Goal: Navigation & Orientation: Find specific page/section

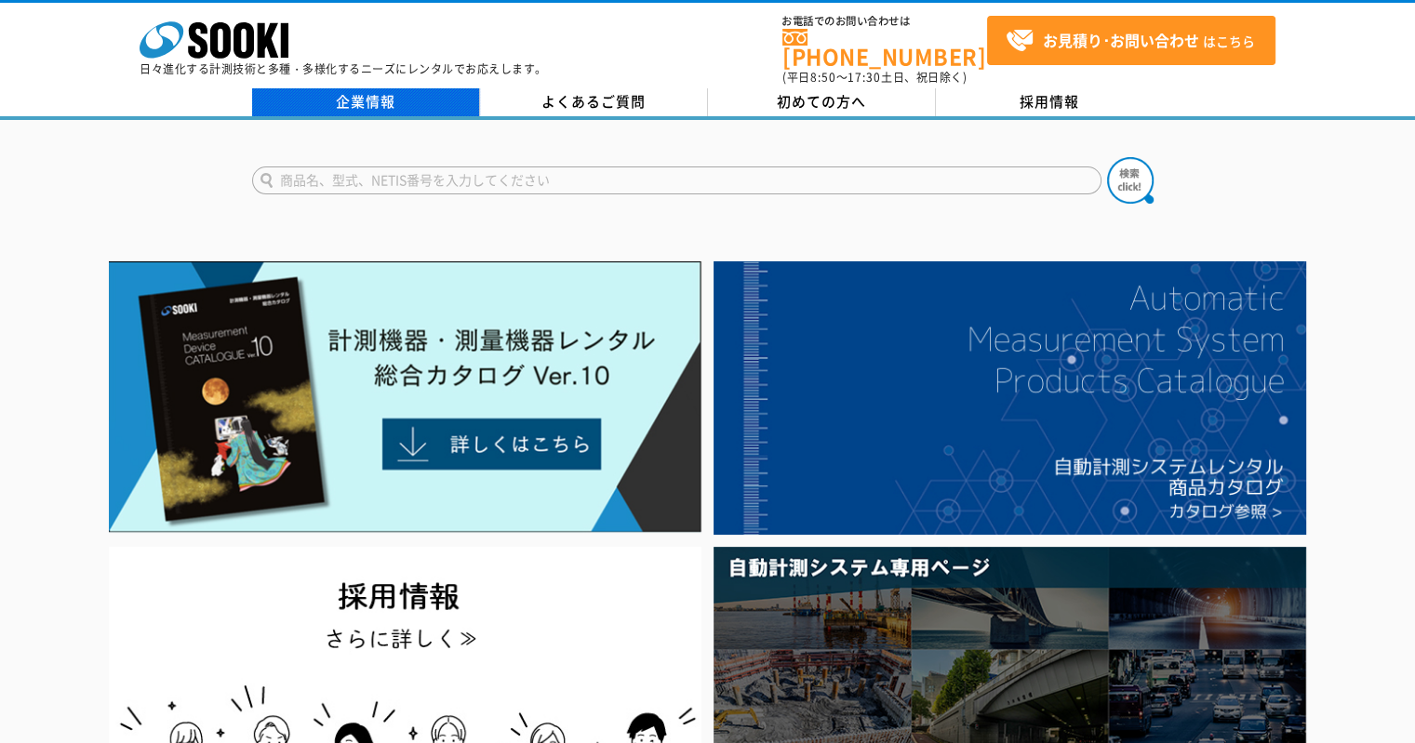
drag, startPoint x: 375, startPoint y: 87, endPoint x: 408, endPoint y: 90, distance: 33.7
click at [374, 88] on link "企業情報" at bounding box center [366, 102] width 228 height 28
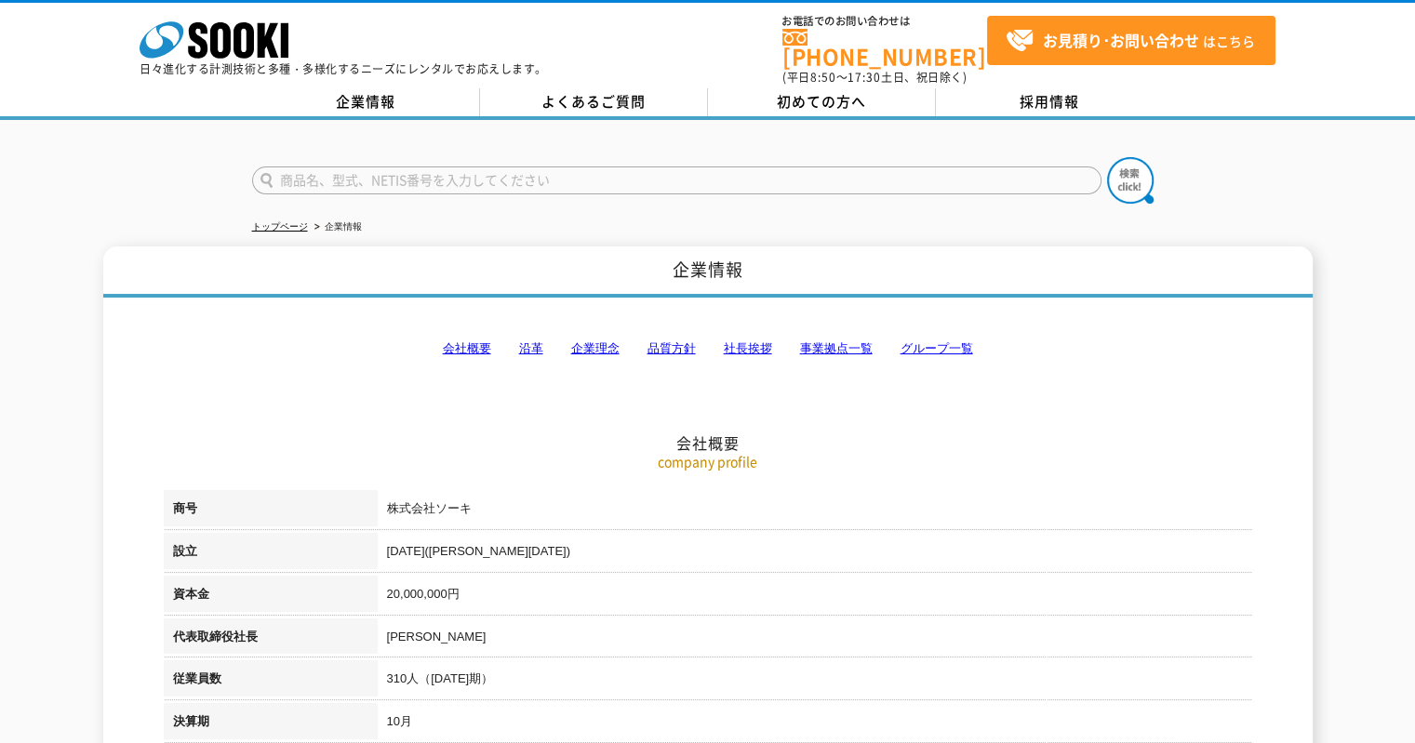
click at [839, 341] on link "事業拠点一覧" at bounding box center [836, 348] width 73 height 14
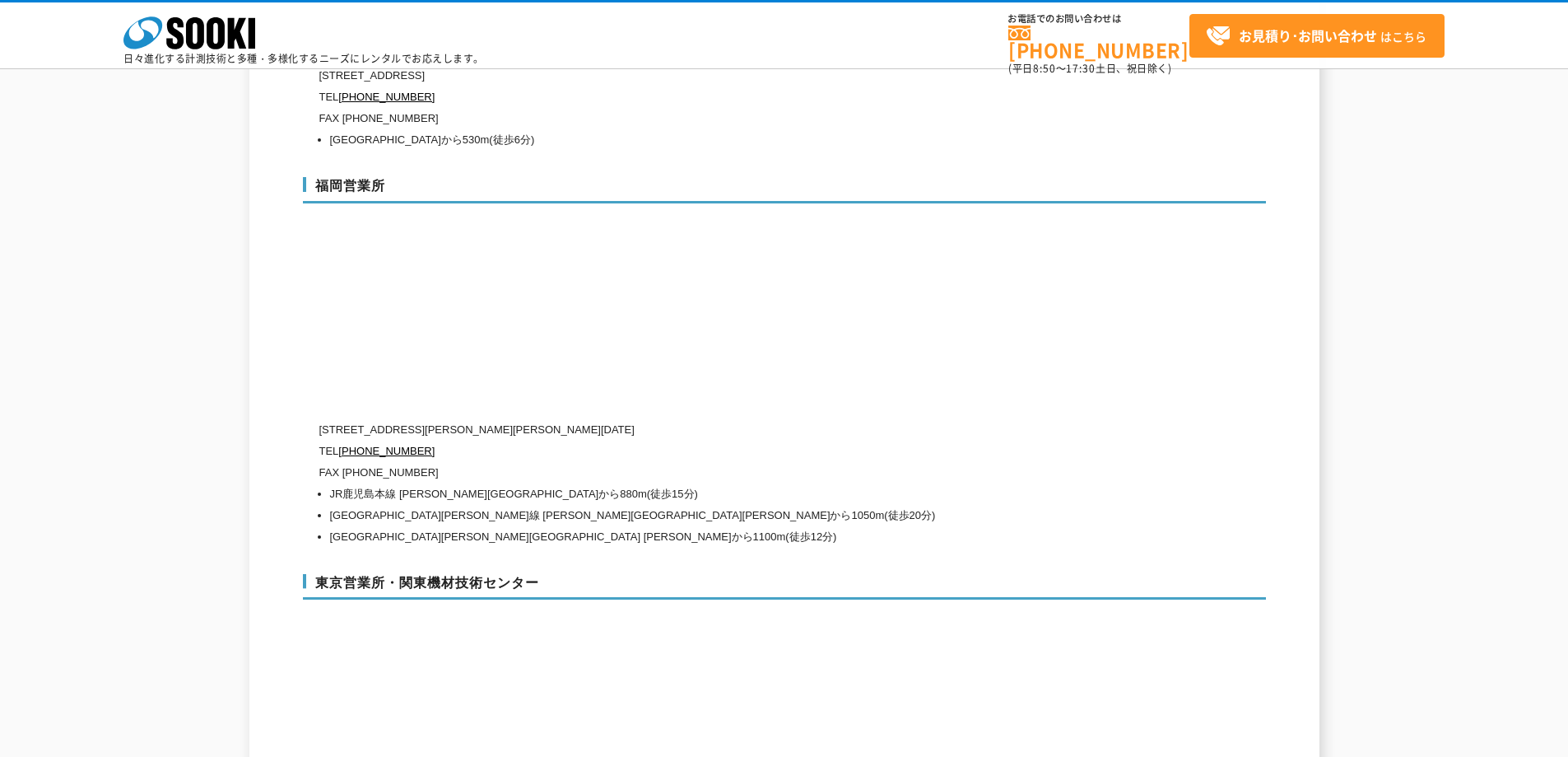
scroll to position [6271, 0]
